Goal: Information Seeking & Learning: Learn about a topic

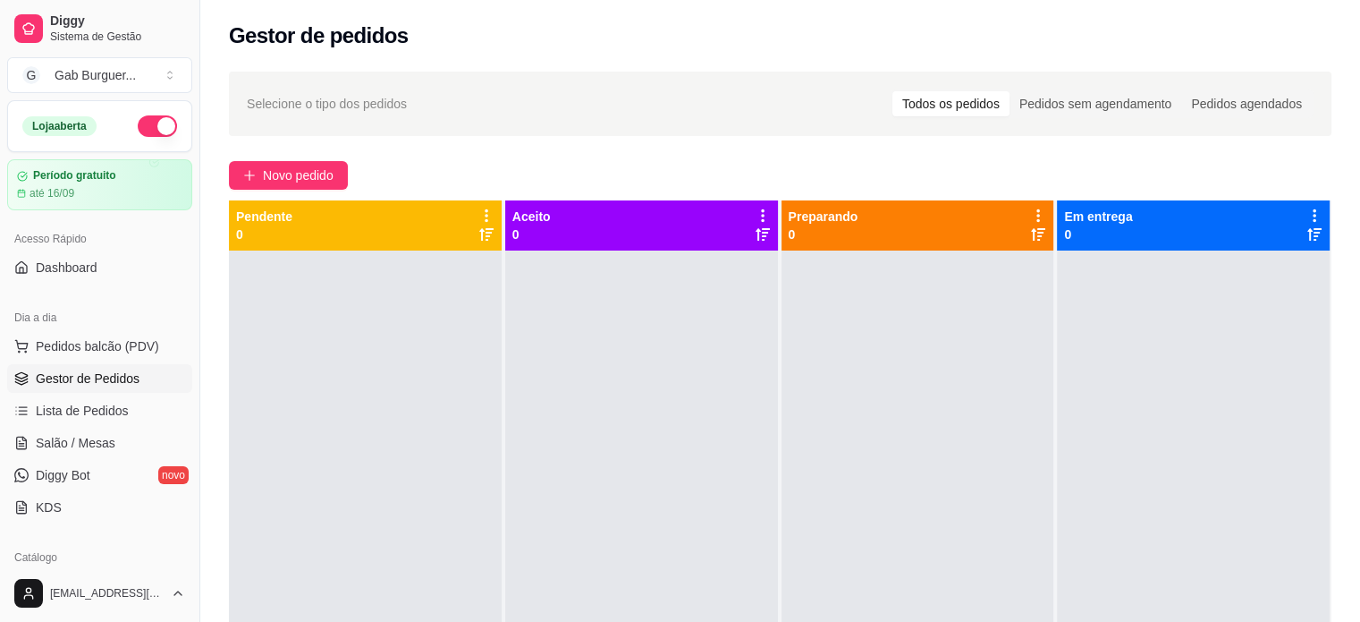
scroll to position [358, 0]
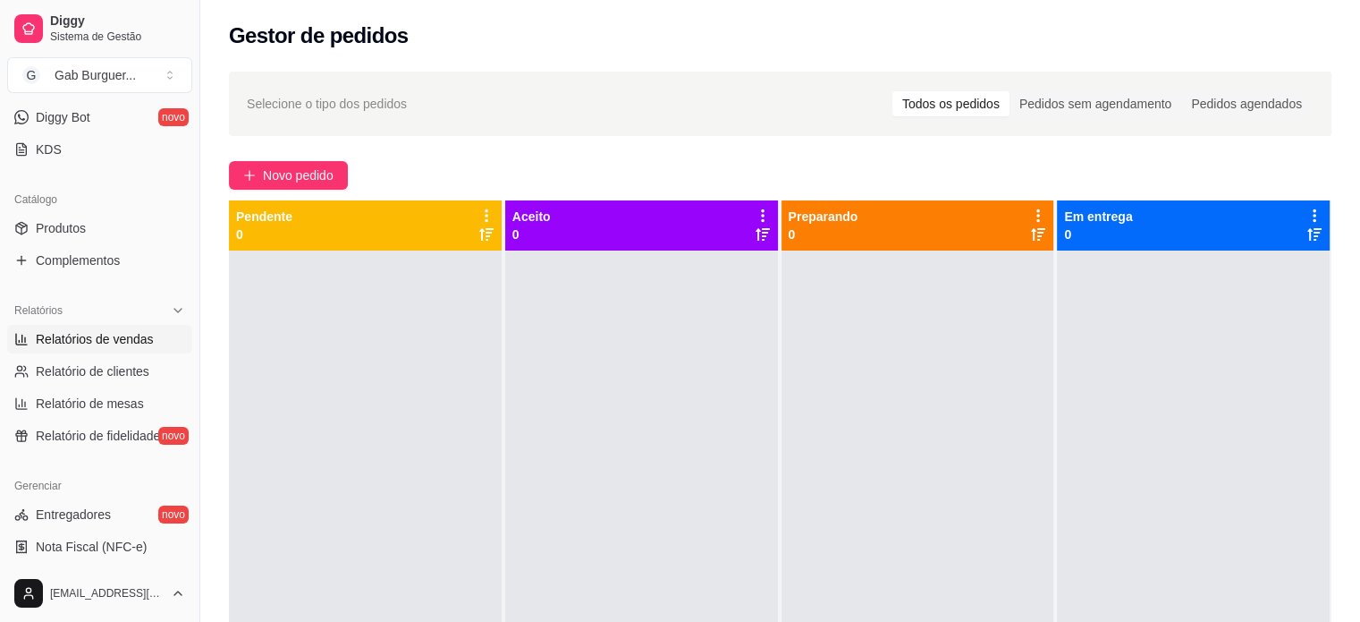
click at [120, 351] on link "Relatórios de vendas" at bounding box center [99, 339] width 185 height 29
select select "ALL"
select select "0"
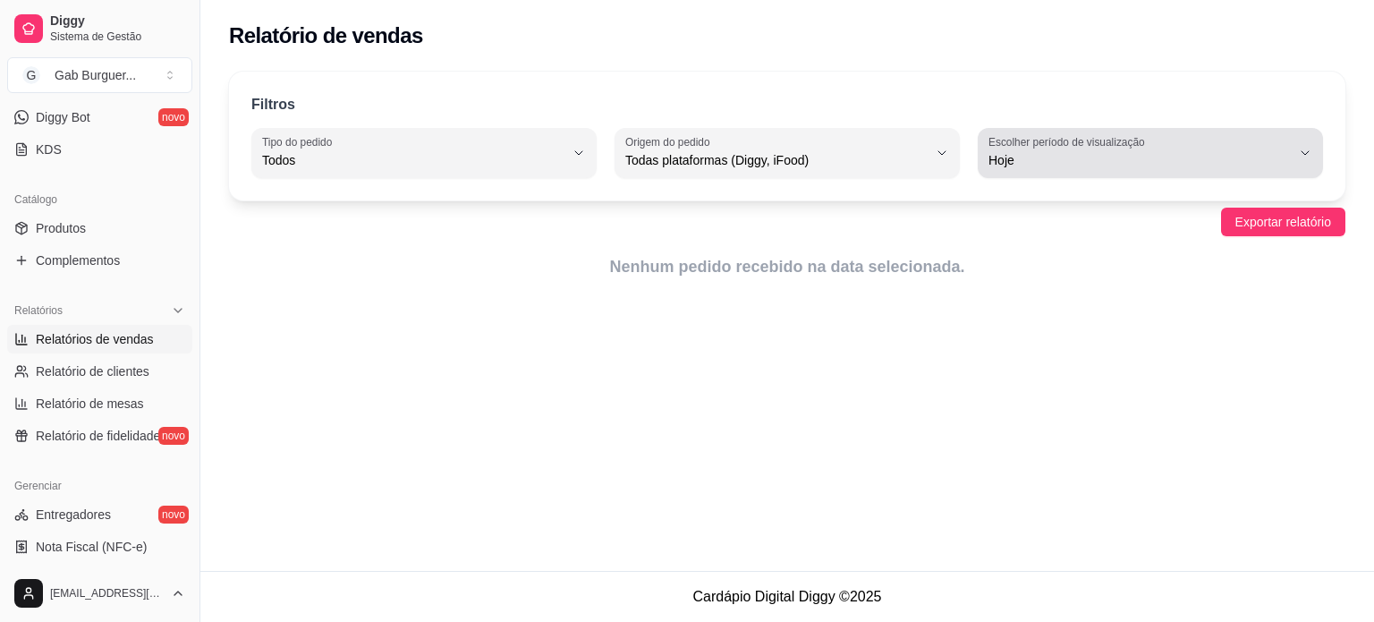
click at [1202, 154] on span "Hoje" at bounding box center [1139, 160] width 302 height 18
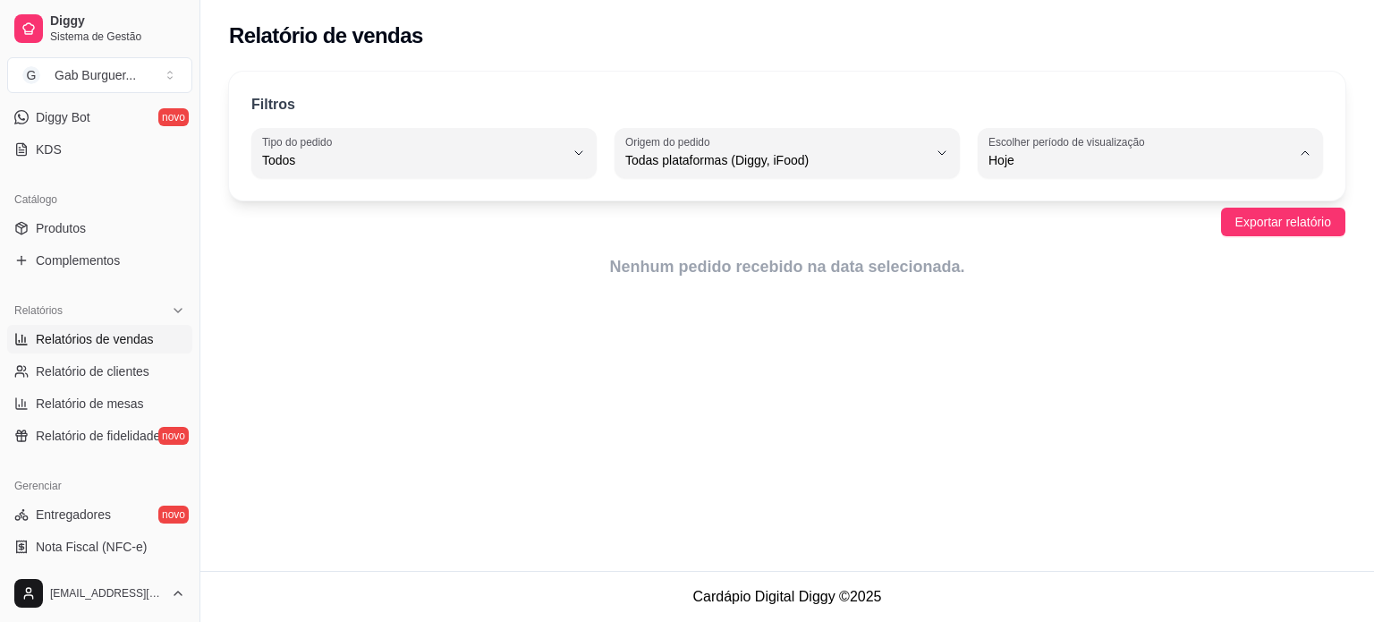
click at [1037, 296] on span "15 dias" at bounding box center [1141, 289] width 287 height 17
type input "15"
select select "15"
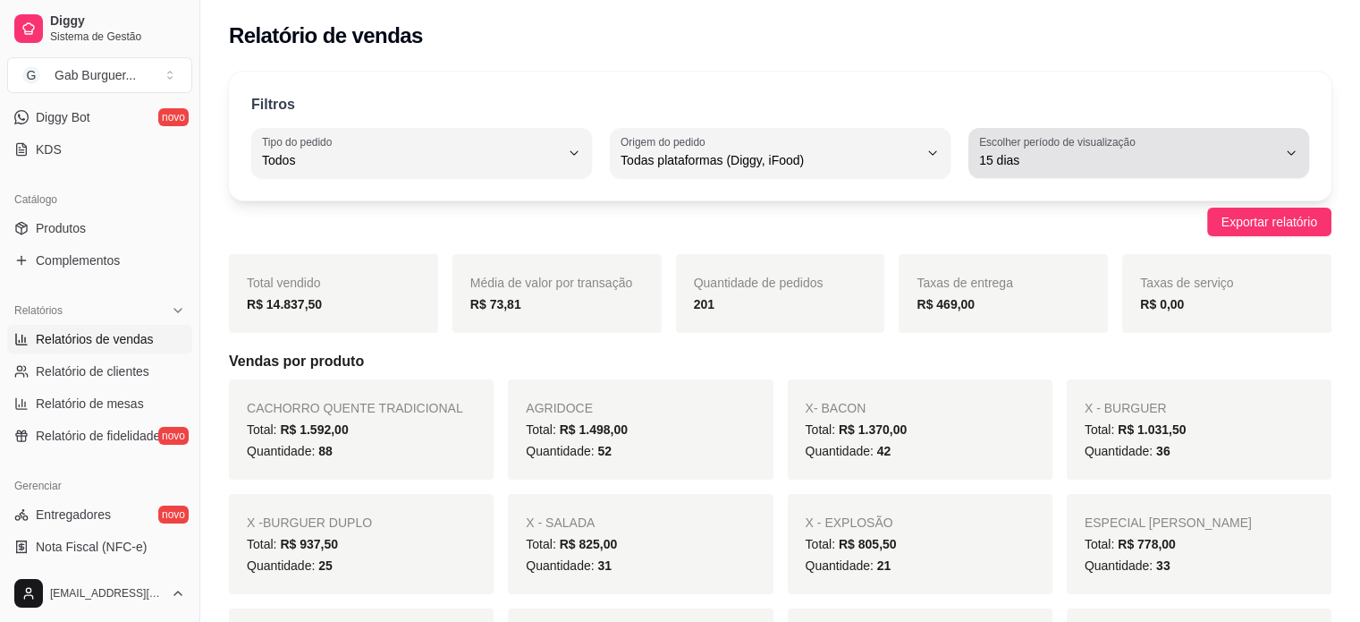
click at [1091, 164] on span "15 dias" at bounding box center [1128, 160] width 298 height 18
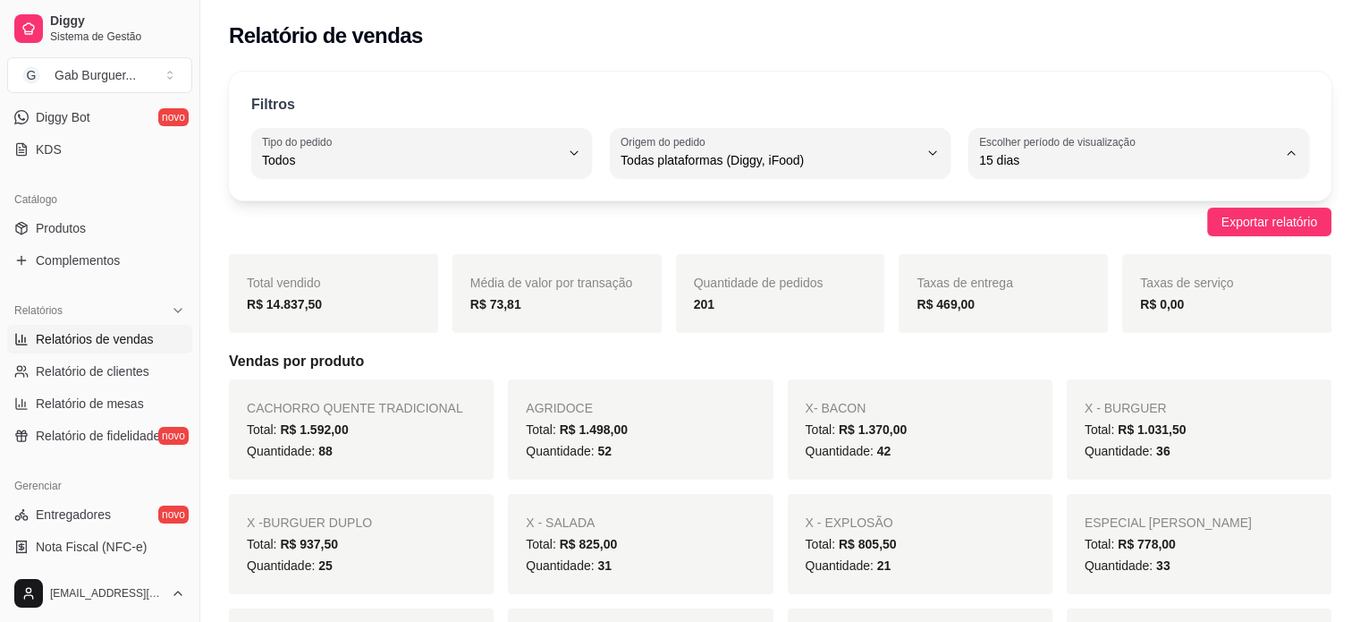
click at [1036, 274] on li "7 dias" at bounding box center [1138, 261] width 313 height 28
type input "7"
select select "7"
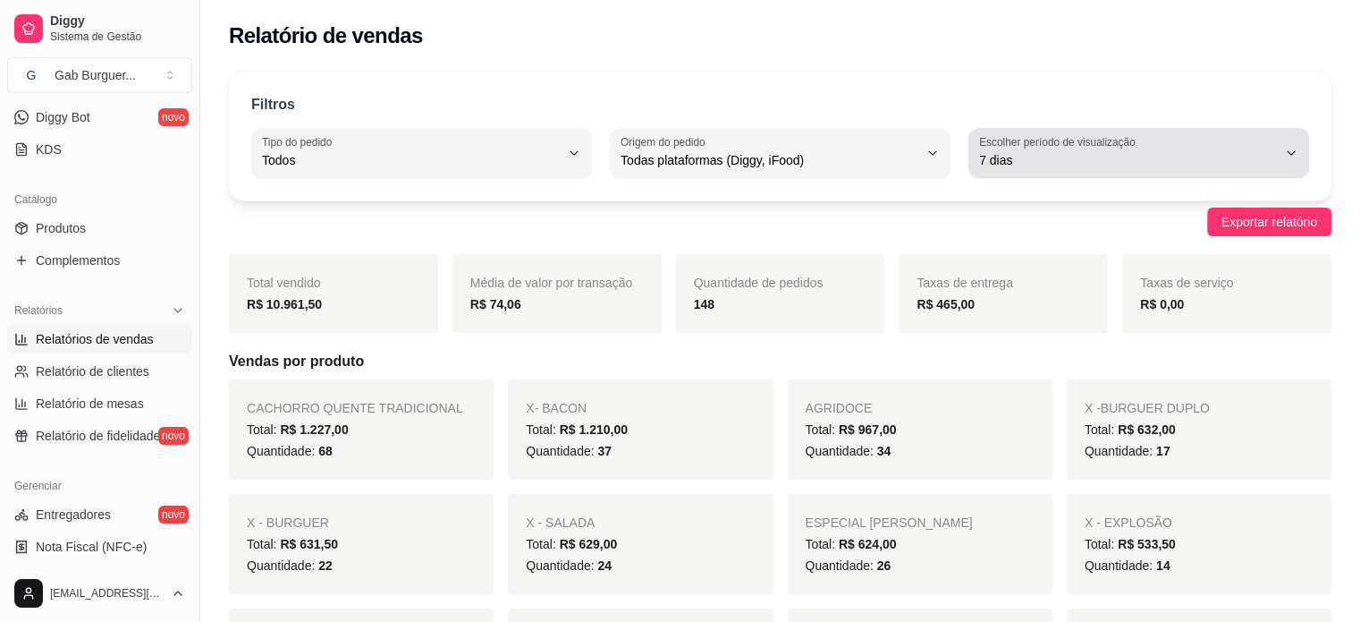
click at [1077, 168] on span "7 dias" at bounding box center [1128, 160] width 298 height 18
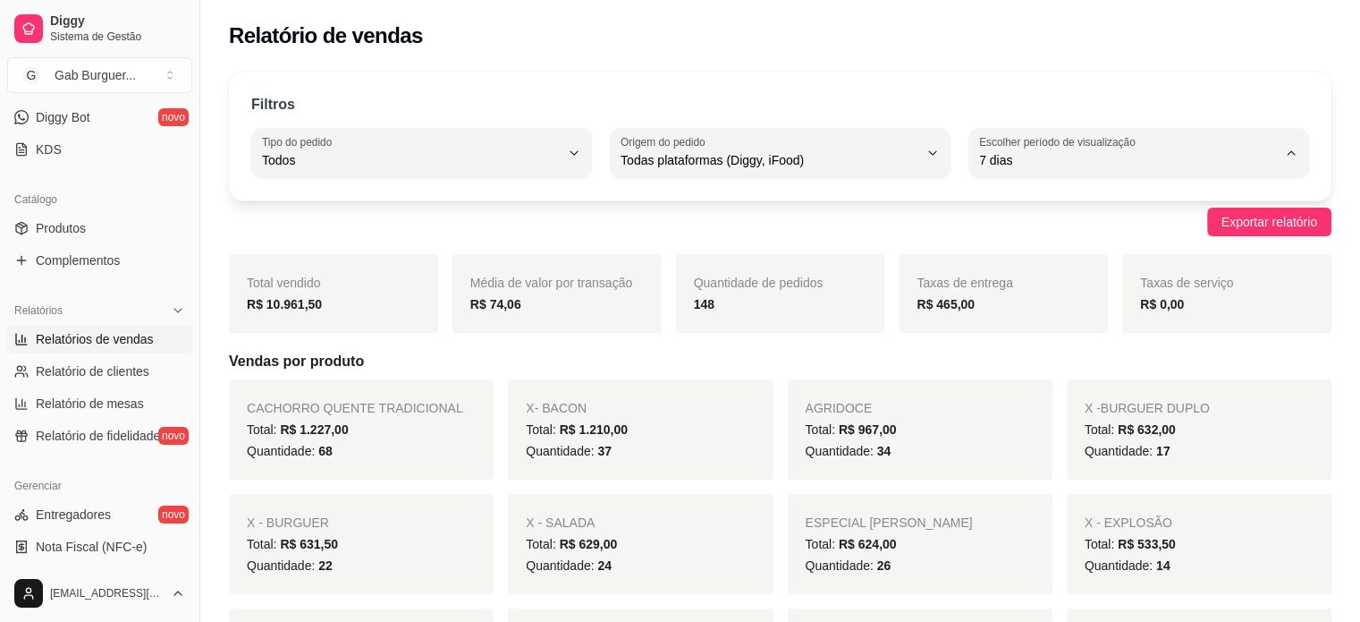
click at [1031, 303] on li "15 dias" at bounding box center [1138, 290] width 313 height 28
type input "15"
select select "15"
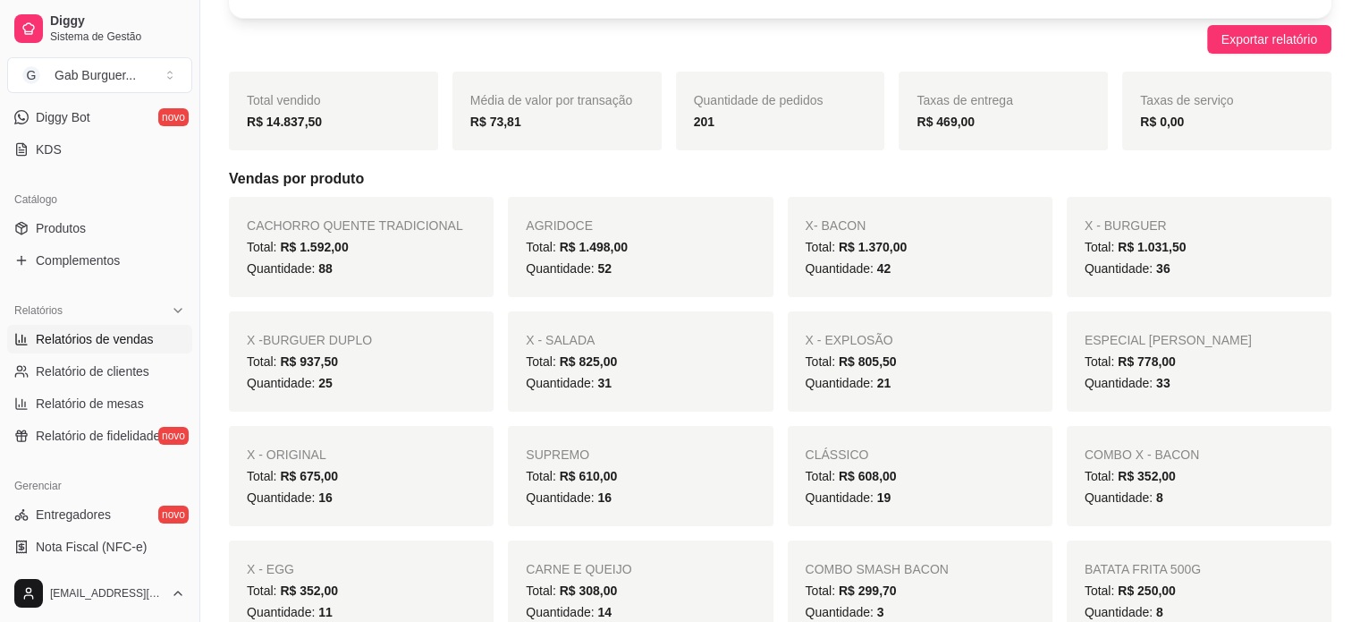
scroll to position [179, 0]
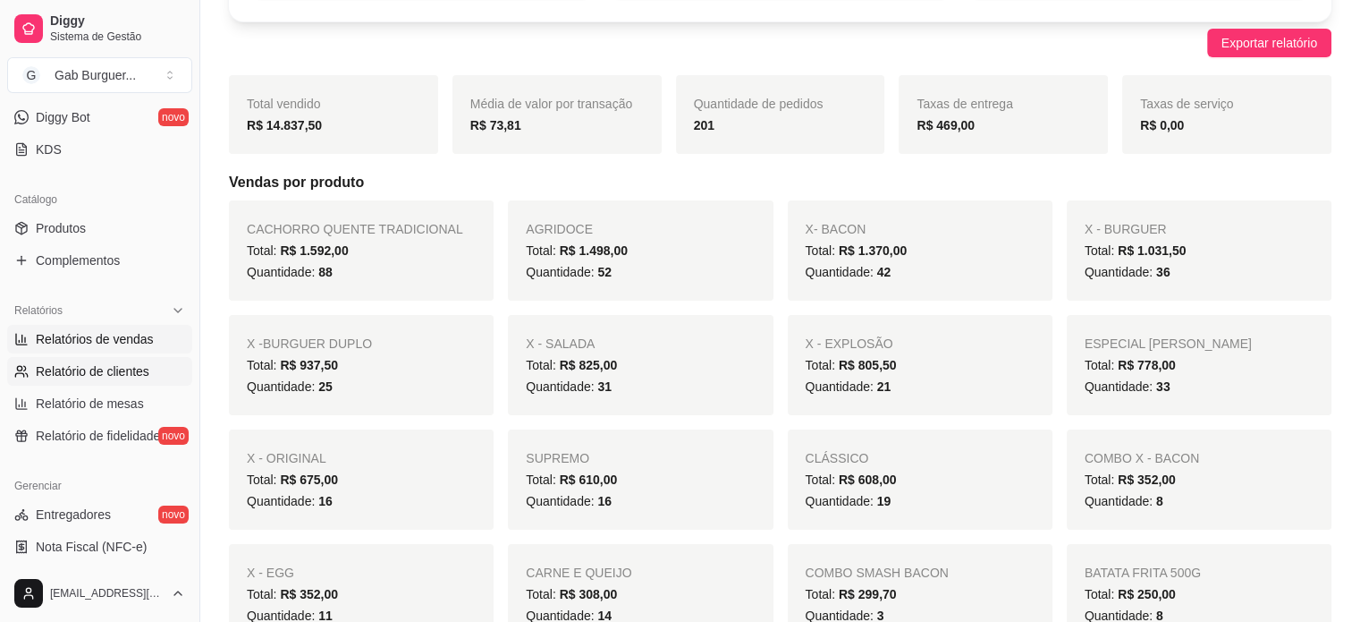
click at [114, 368] on span "Relatório de clientes" at bounding box center [93, 371] width 114 height 18
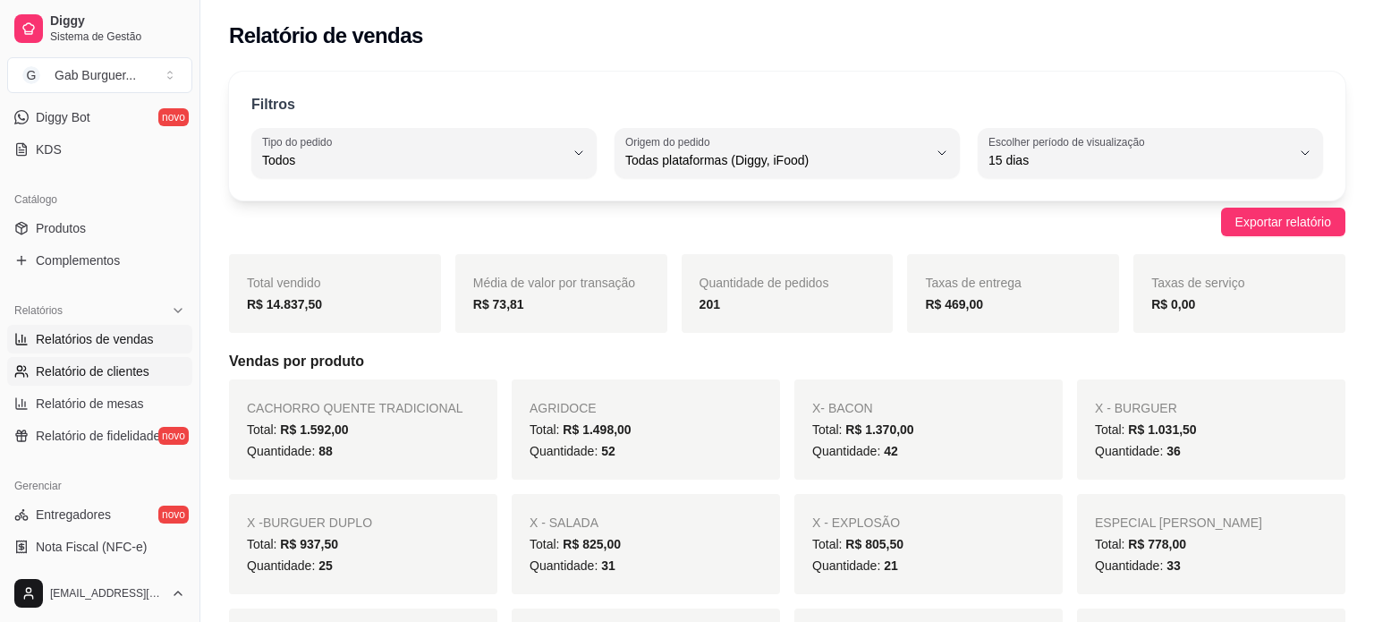
select select "30"
select select "HIGHEST_TOTAL_SPENT_WITH_ORDERS"
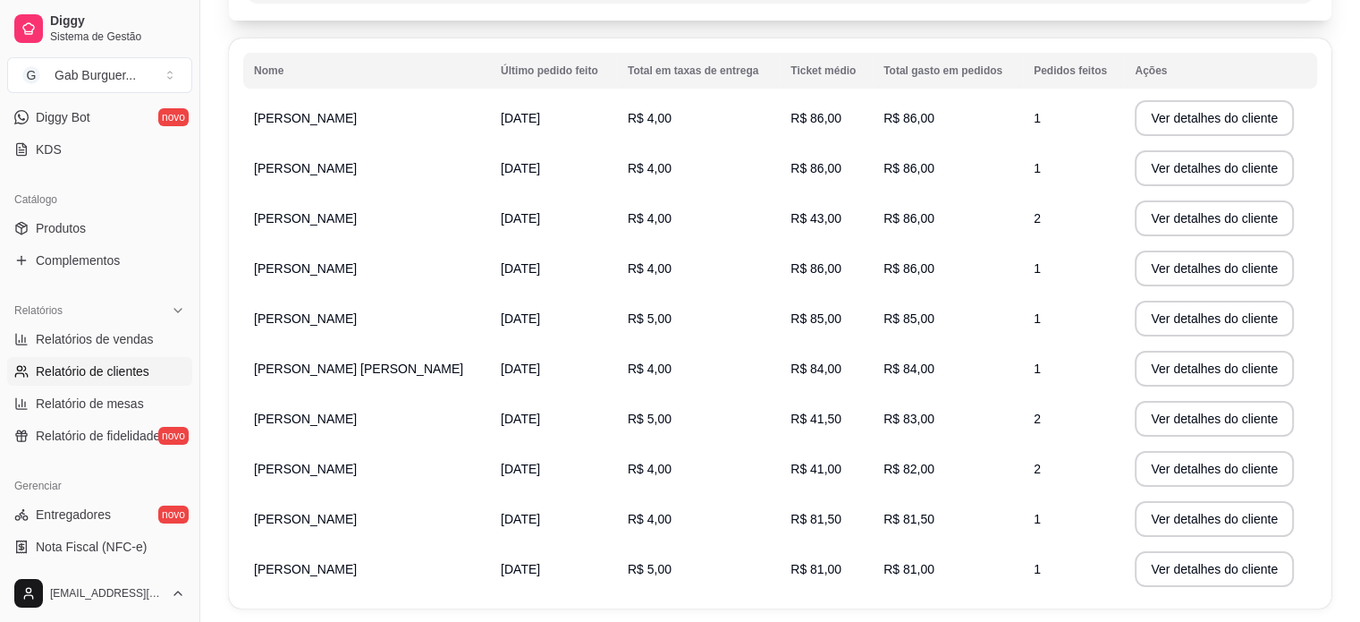
scroll to position [342, 0]
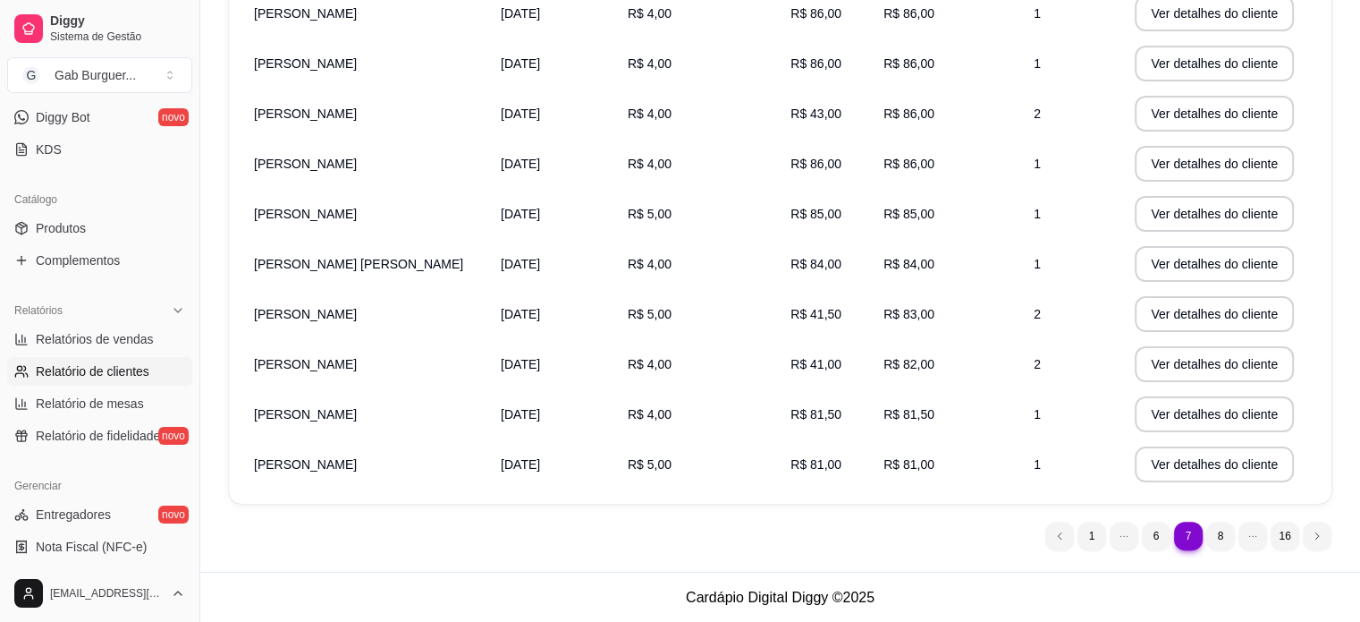
click at [1095, 552] on nav "7 1 6 7 8 16" at bounding box center [1189, 535] width 304 height 47
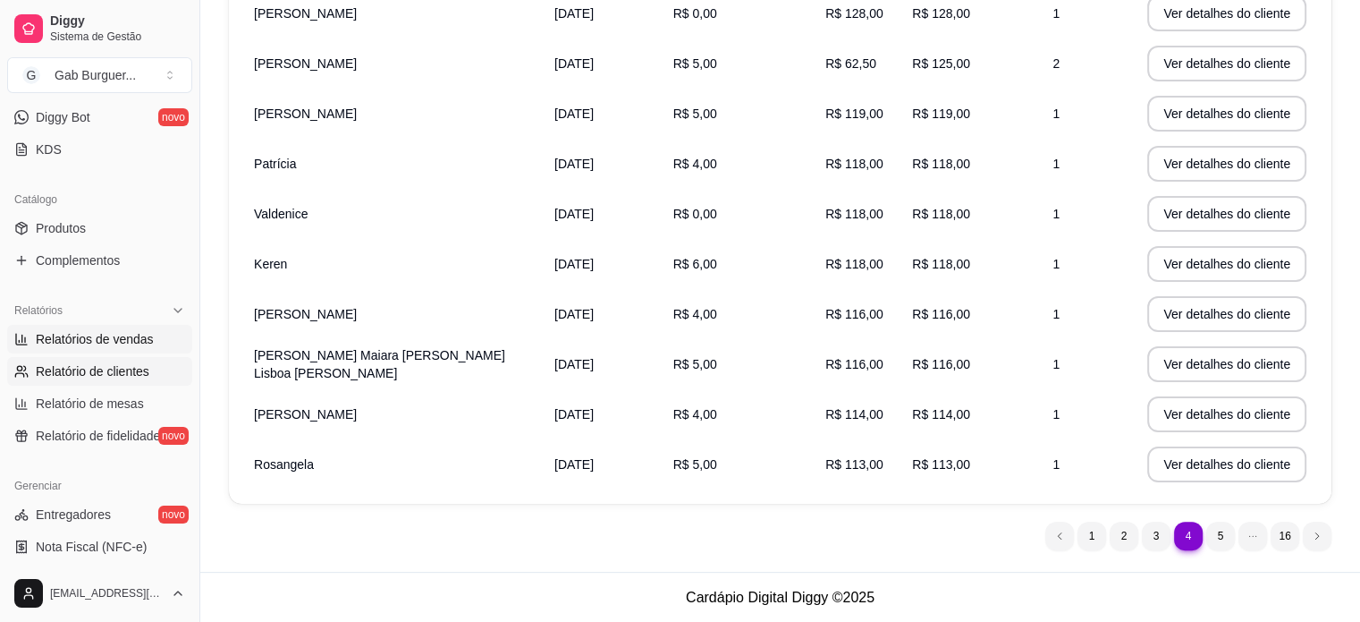
click at [43, 339] on span "Relatórios de vendas" at bounding box center [95, 339] width 118 height 18
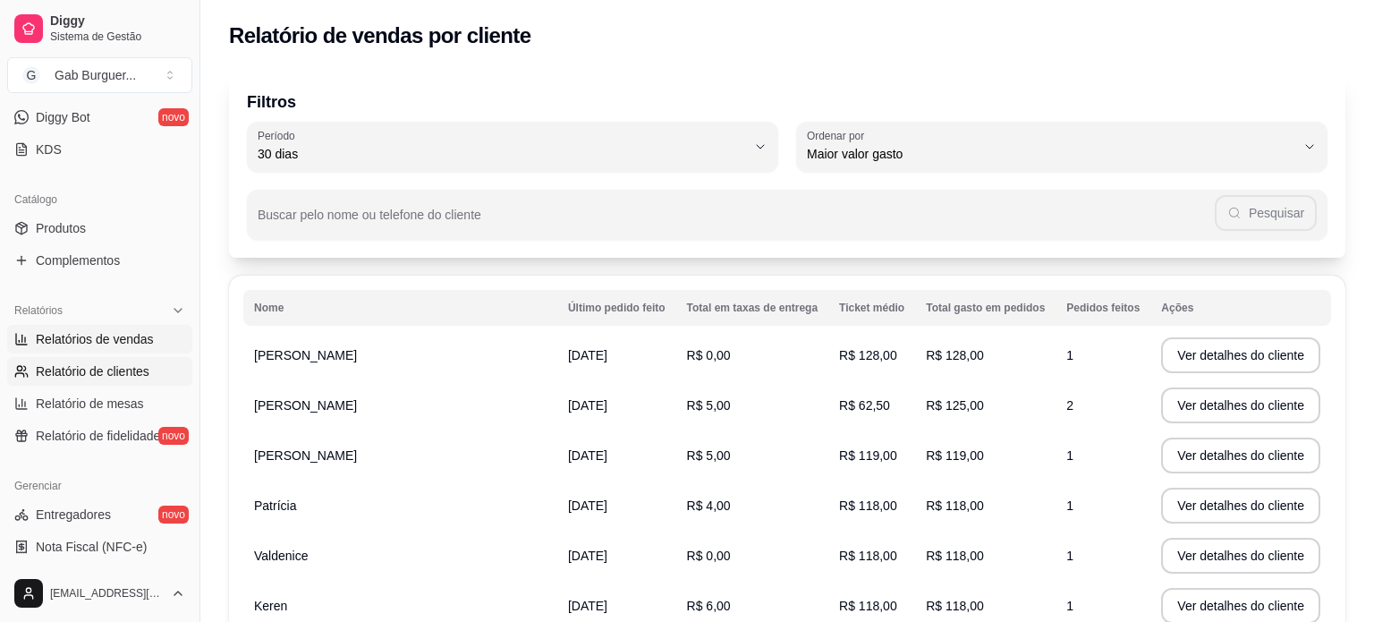
select select "ALL"
select select "0"
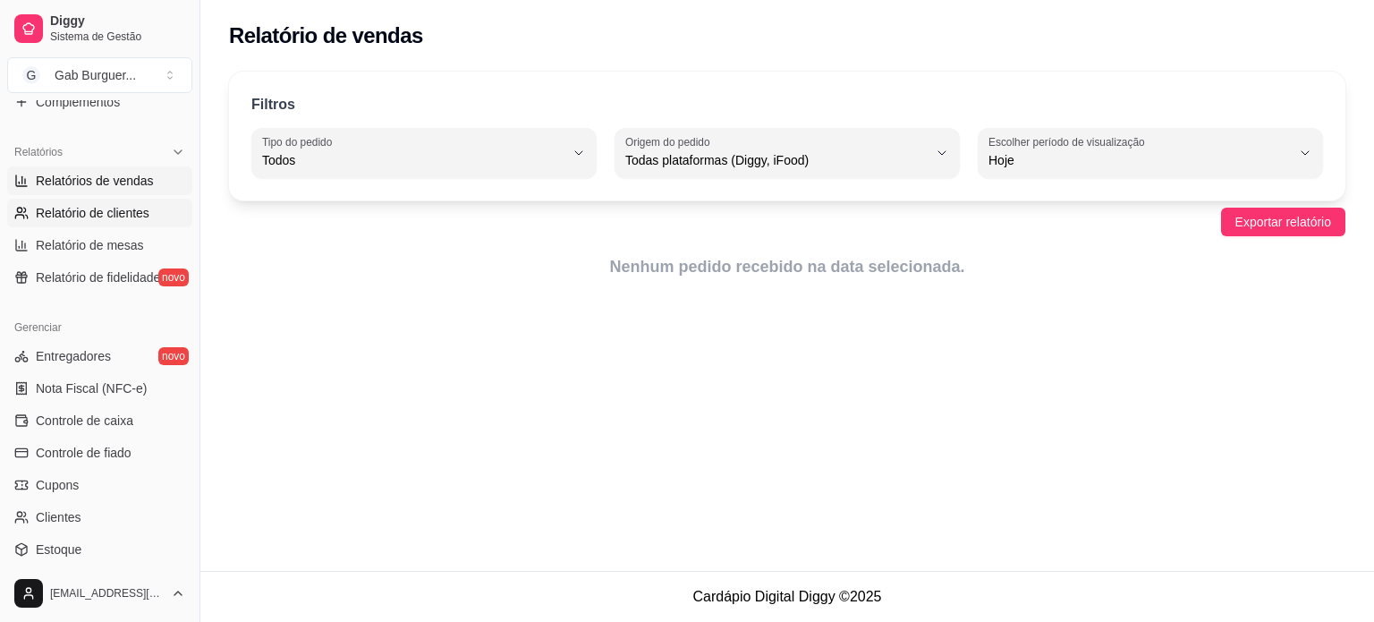
scroll to position [537, 0]
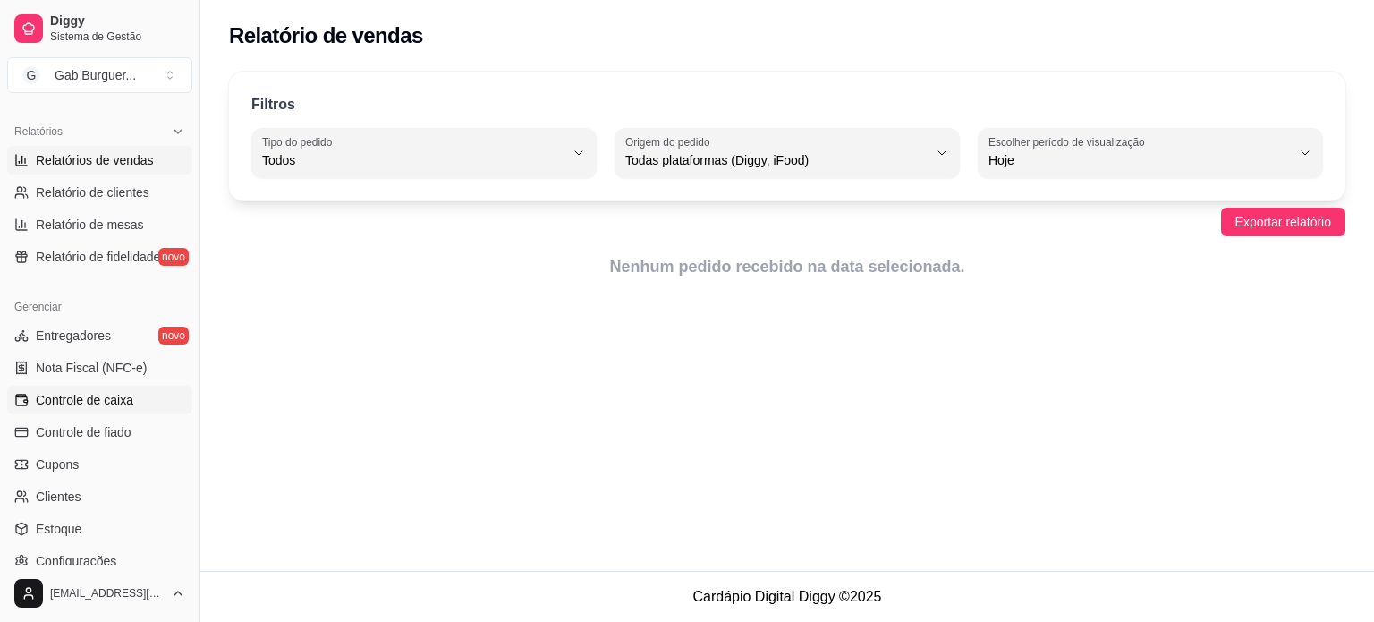
click at [88, 396] on span "Controle de caixa" at bounding box center [84, 400] width 97 height 18
